Goal: Information Seeking & Learning: Learn about a topic

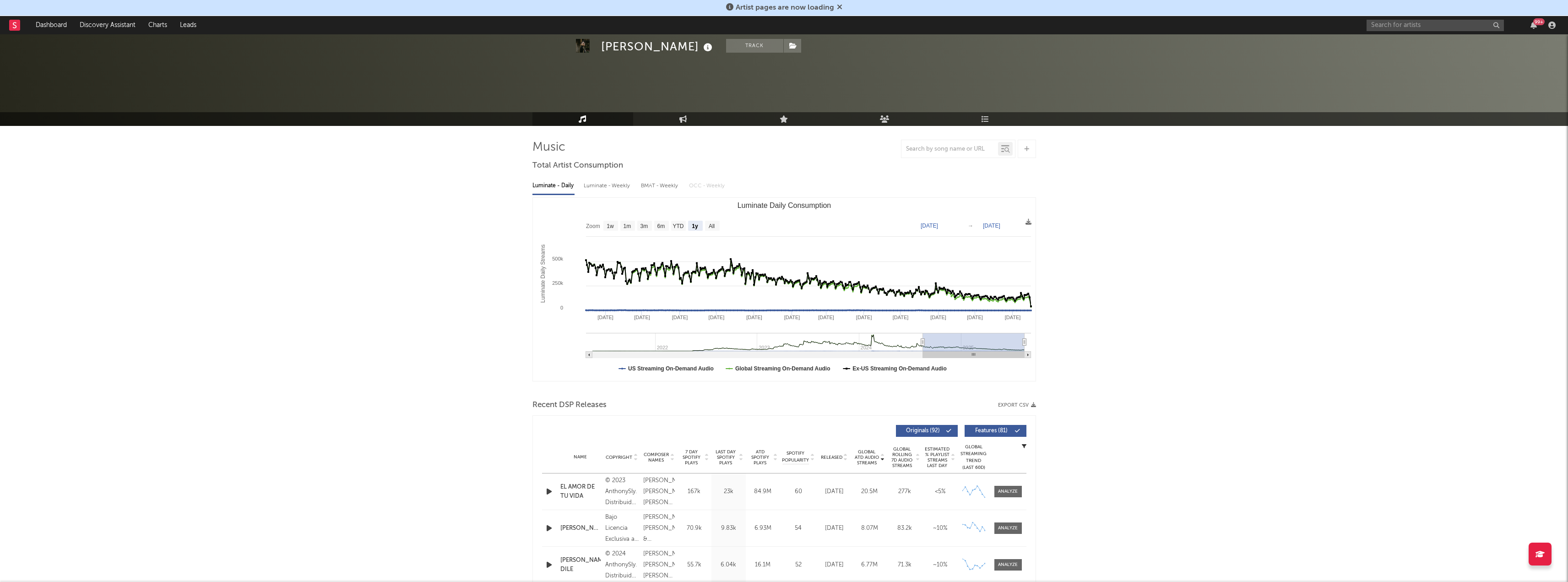
select select "1y"
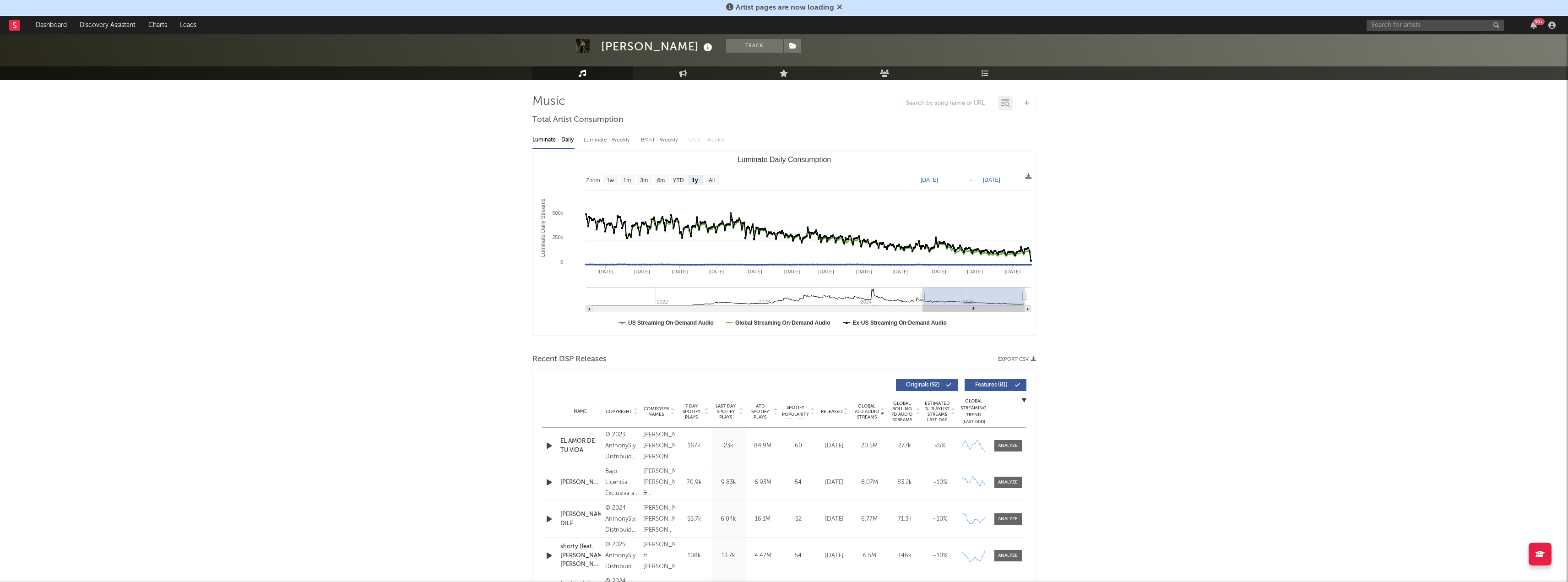
scroll to position [46, 0]
click at [1418, 26] on input "text" at bounding box center [1436, 25] width 138 height 12
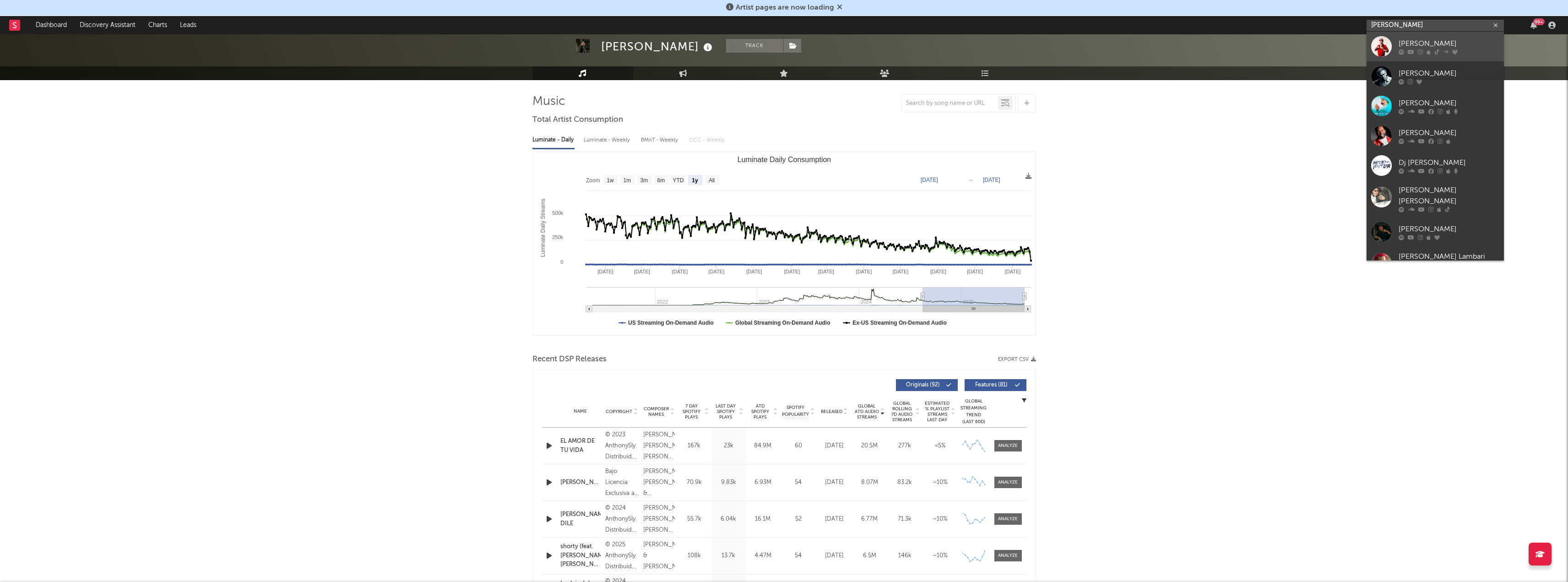
type input "[PERSON_NAME]"
drag, startPoint x: 1406, startPoint y: 43, endPoint x: 1340, endPoint y: 41, distance: 66.0
click at [1406, 43] on div "[PERSON_NAME]" at bounding box center [1449, 43] width 101 height 11
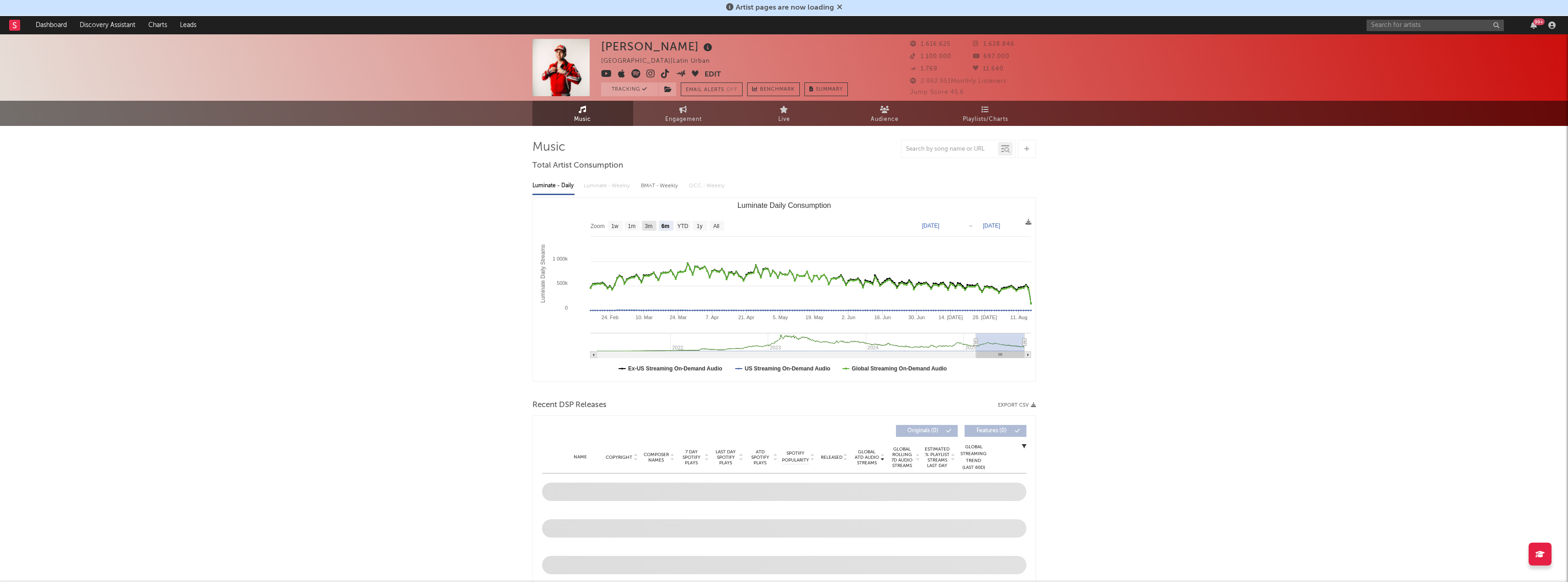
click at [647, 225] on text "3m" at bounding box center [649, 226] width 8 height 6
select select "3m"
type input "[DATE]"
click at [632, 226] on text "1m" at bounding box center [632, 226] width 8 height 6
select select "1m"
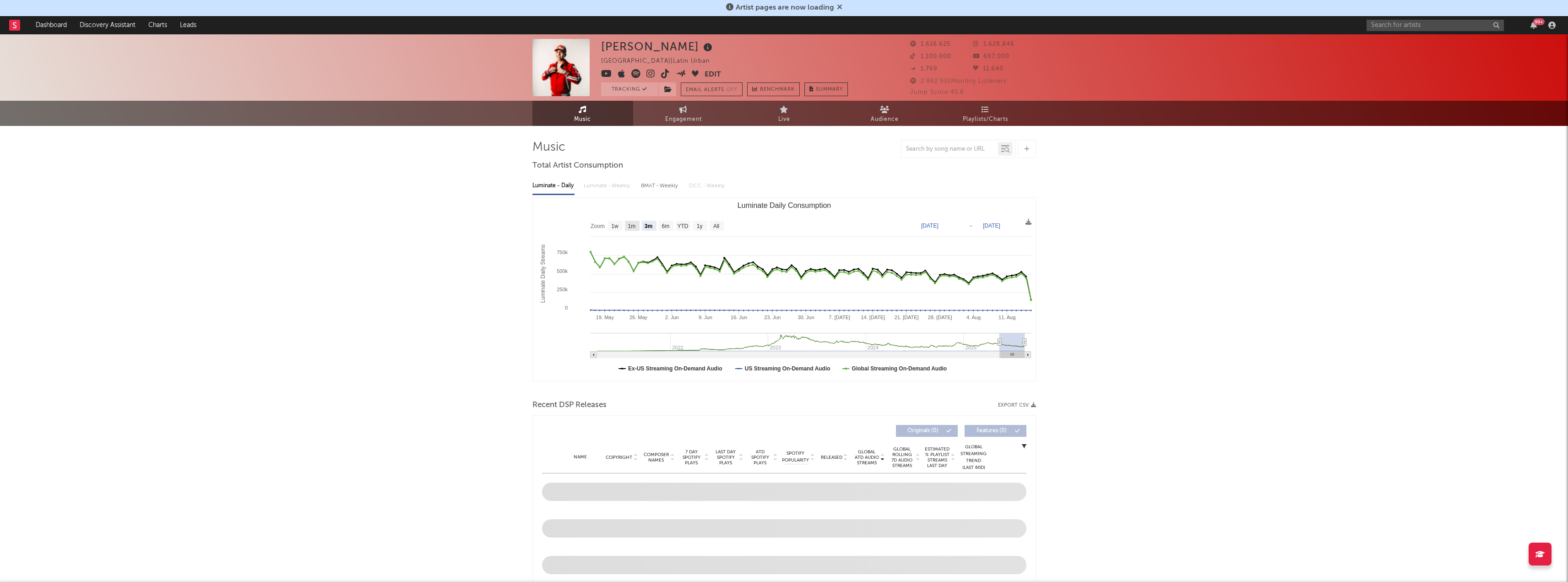
type input "[DATE]"
